Goal: Information Seeking & Learning: Learn about a topic

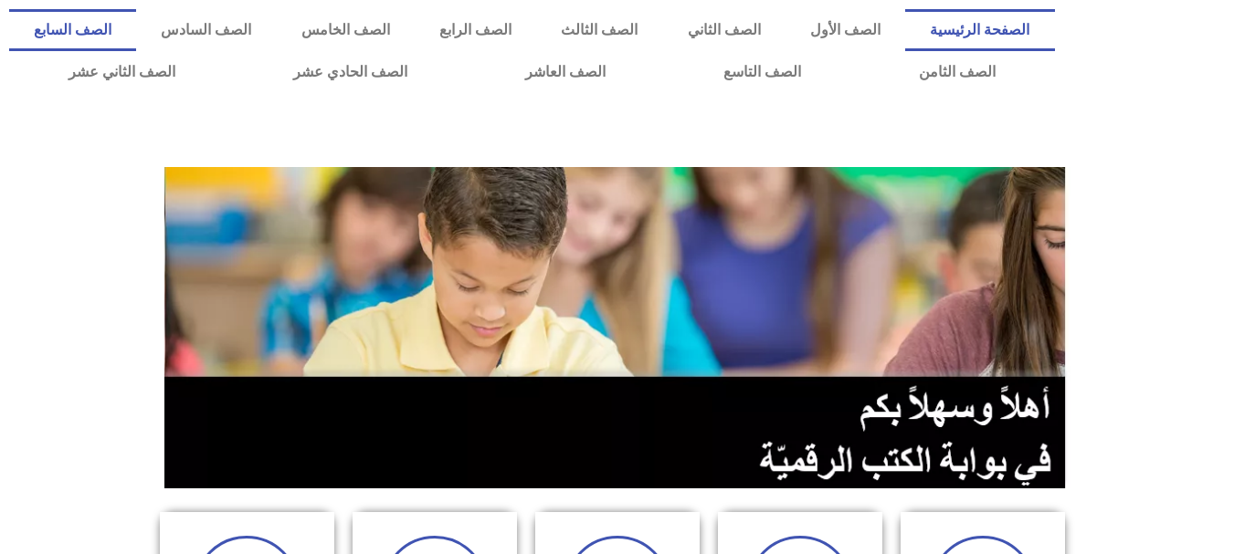
click at [136, 15] on link "الصف السابع" at bounding box center [72, 30] width 127 height 42
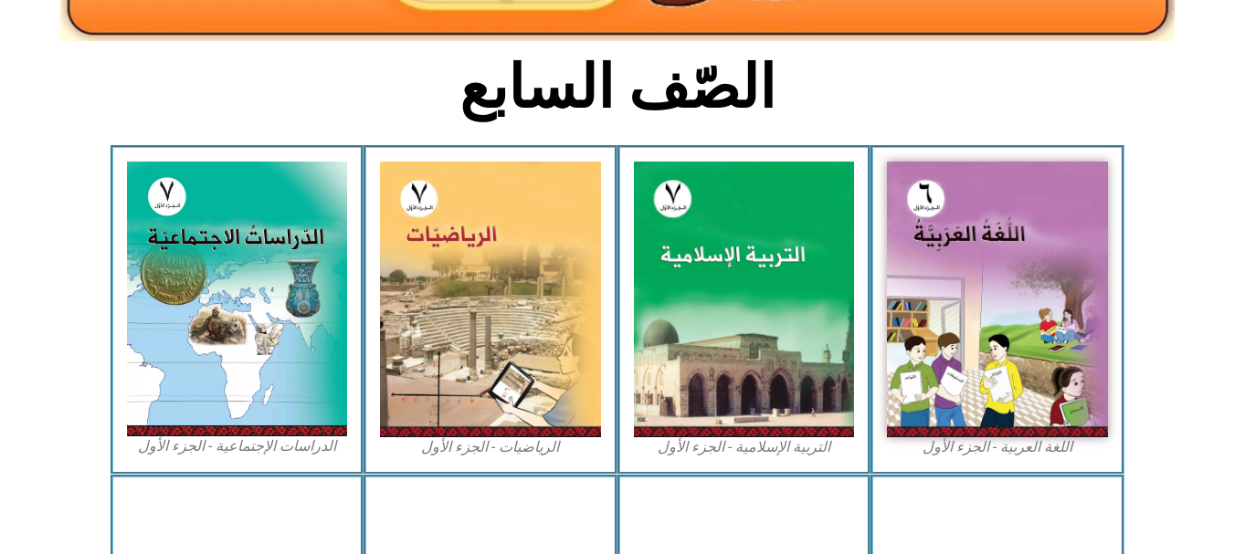
scroll to position [428, 0]
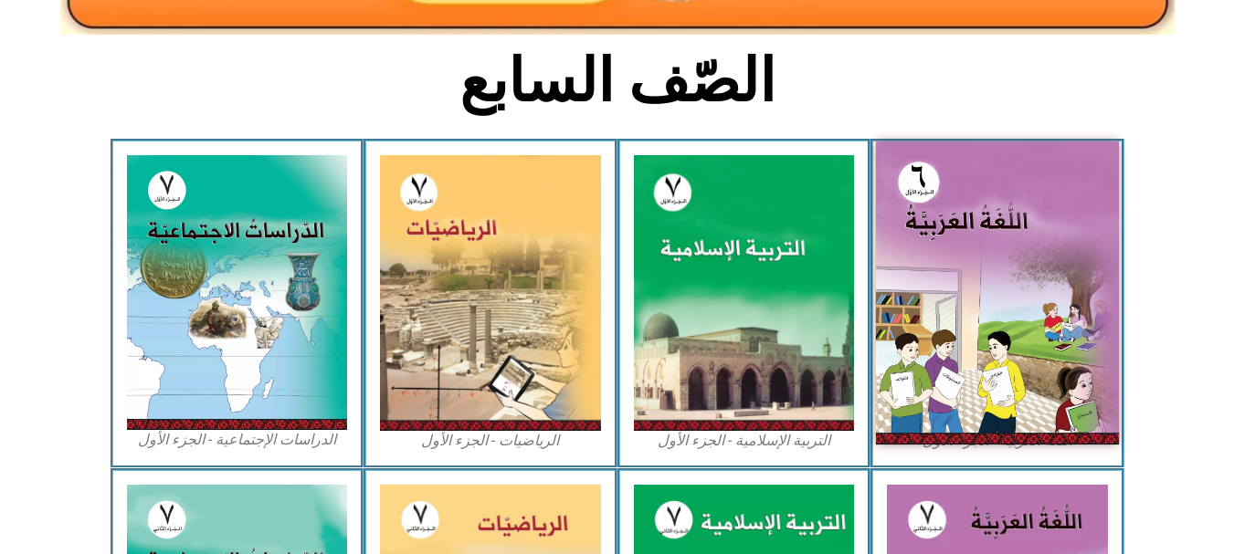
click at [990, 259] on img at bounding box center [997, 293] width 243 height 303
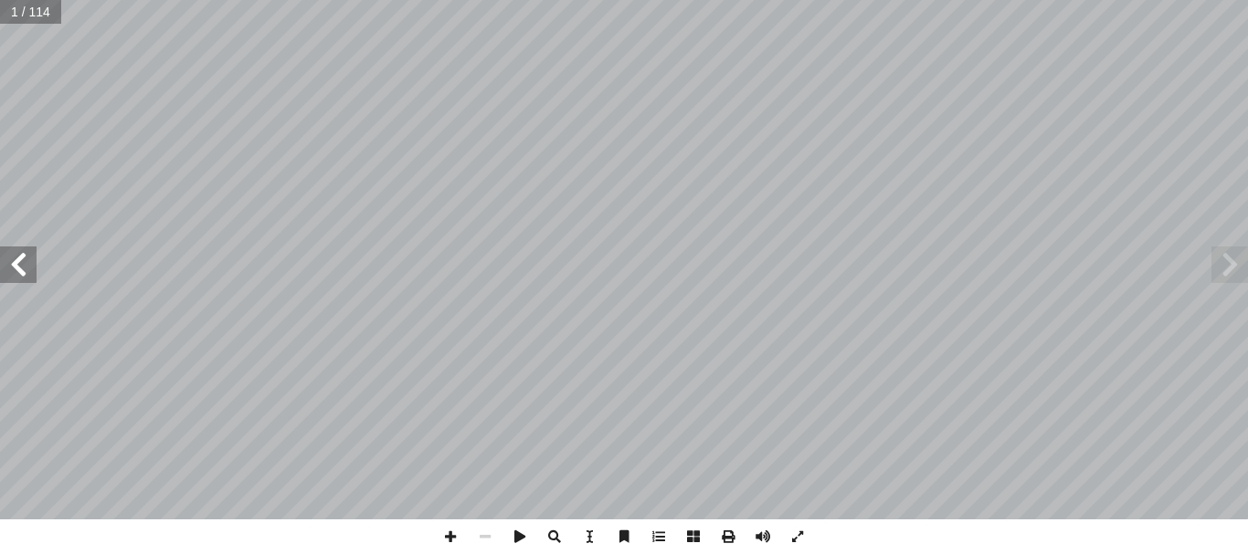
click at [5, 266] on span at bounding box center [18, 265] width 37 height 37
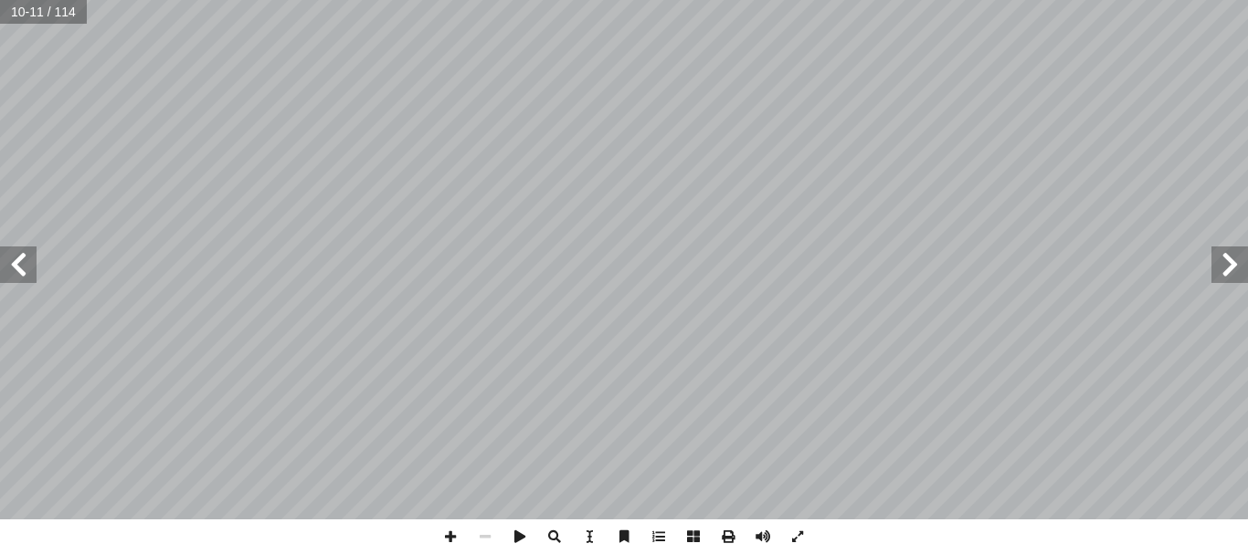
click at [12, 264] on span at bounding box center [18, 265] width 37 height 37
click at [440, 532] on span at bounding box center [450, 537] width 35 height 35
click at [447, 533] on span at bounding box center [450, 537] width 35 height 35
